Goal: Find specific page/section

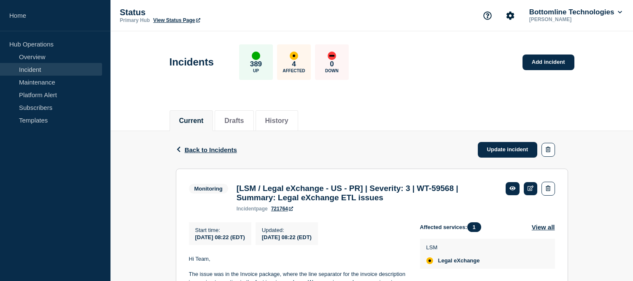
scroll to position [141, 0]
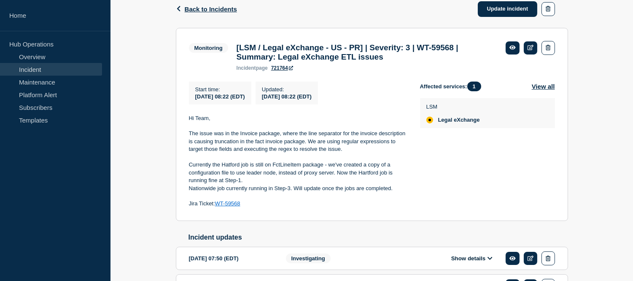
click at [65, 83] on link "Maintenance" at bounding box center [51, 82] width 102 height 13
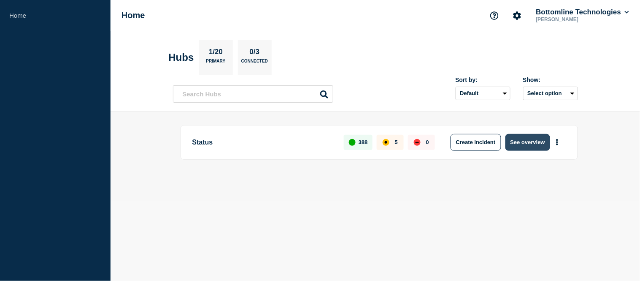
click at [525, 138] on button "See overview" at bounding box center [528, 142] width 45 height 17
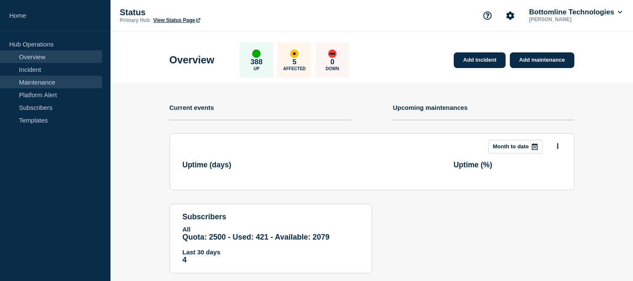
click at [54, 79] on link "Maintenance" at bounding box center [51, 82] width 102 height 13
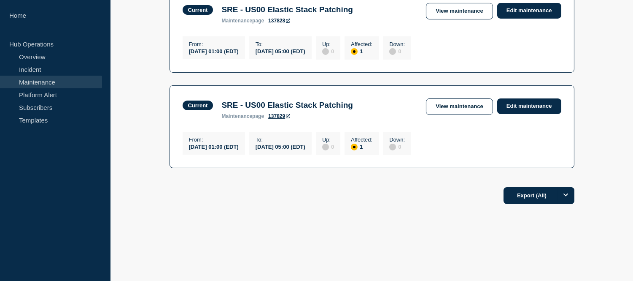
scroll to position [288, 0]
